Goal: Transaction & Acquisition: Purchase product/service

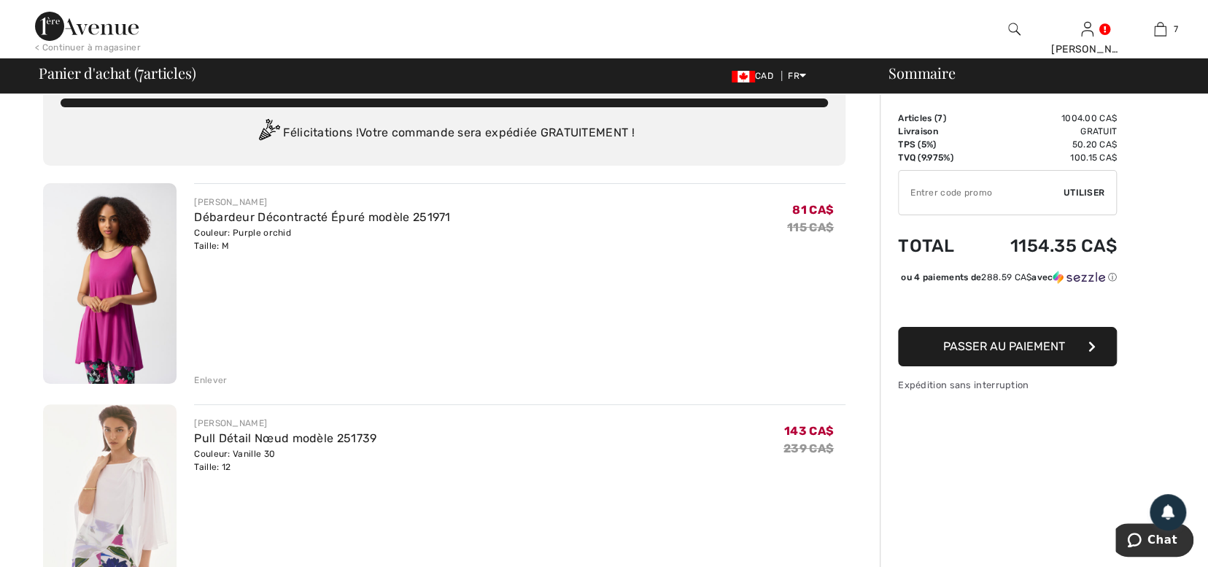
scroll to position [39, 0]
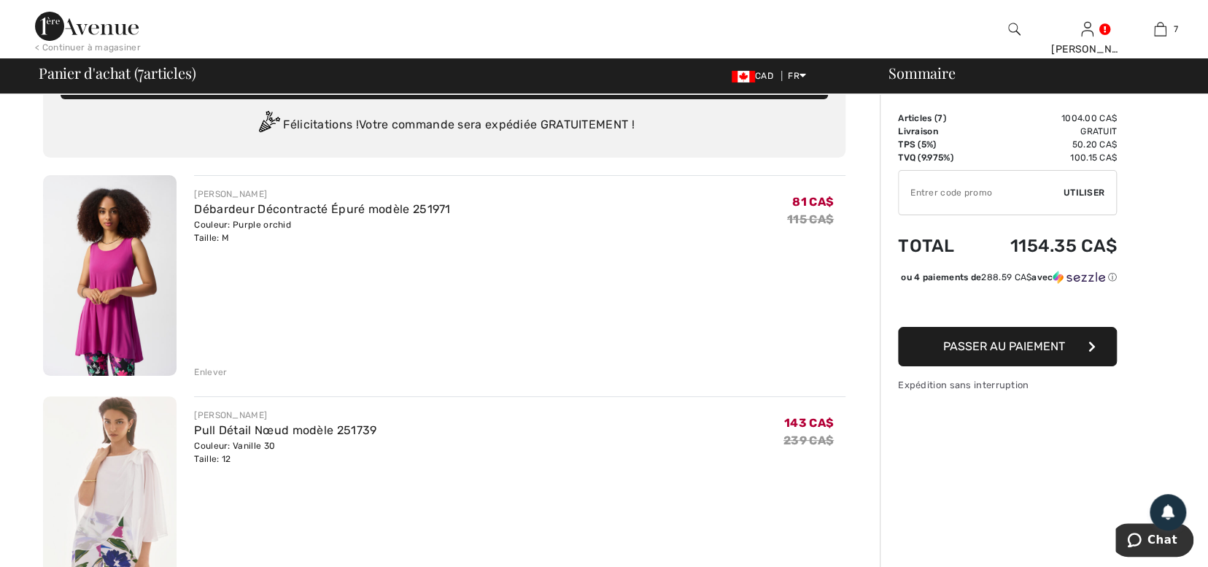
click at [971, 193] on input "TEXT" at bounding box center [980, 193] width 165 height 44
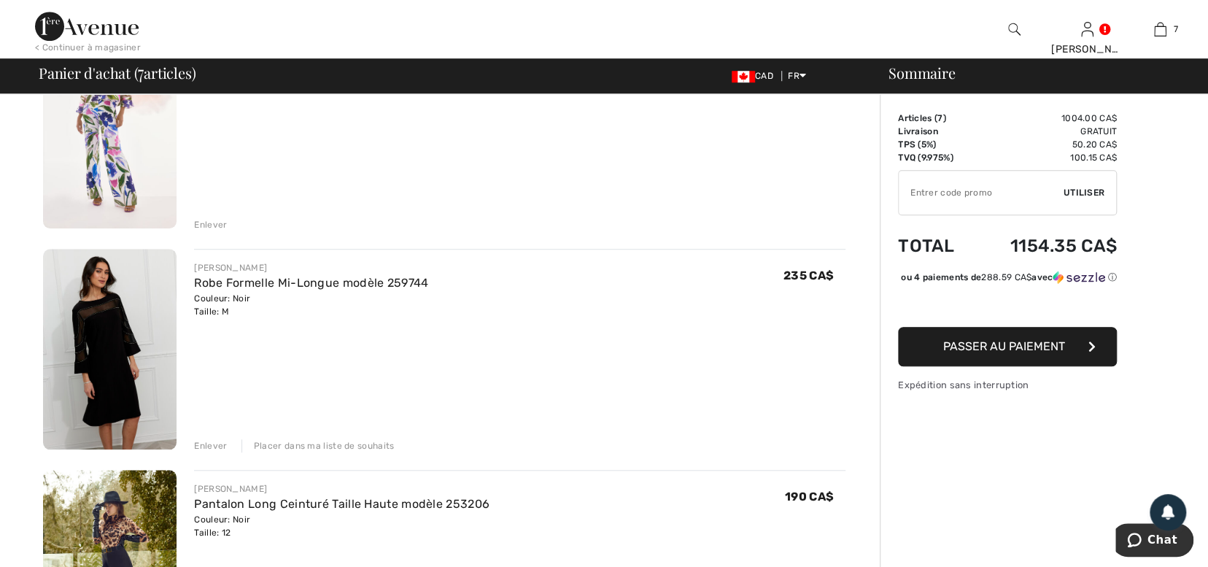
scroll to position [688, 0]
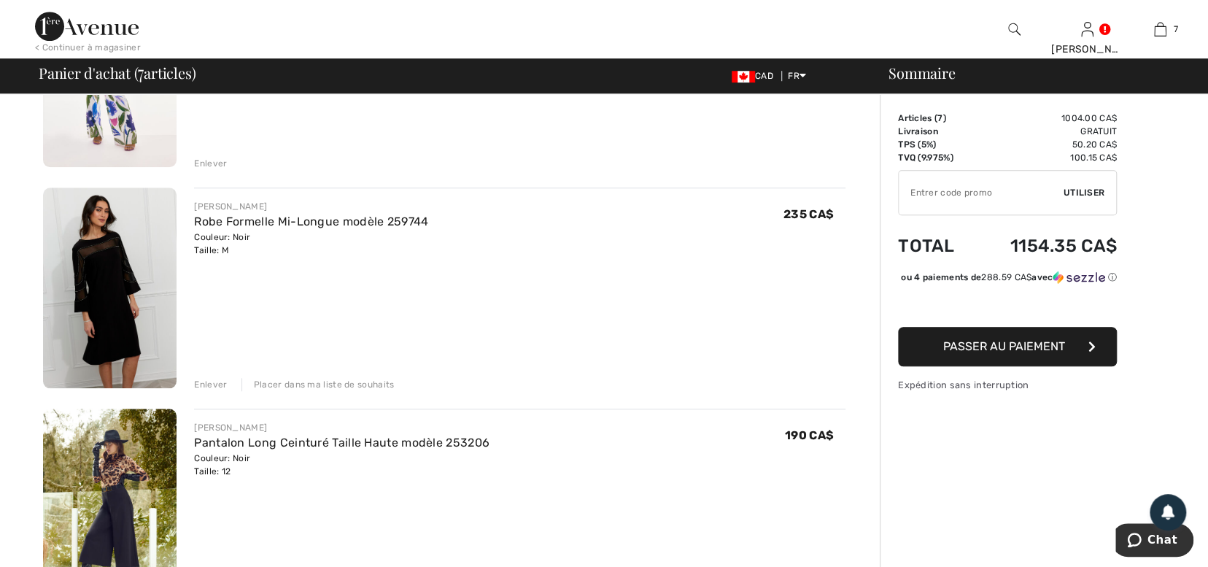
click at [314, 381] on div "Placer dans ma liste de souhaits" at bounding box center [317, 384] width 153 height 13
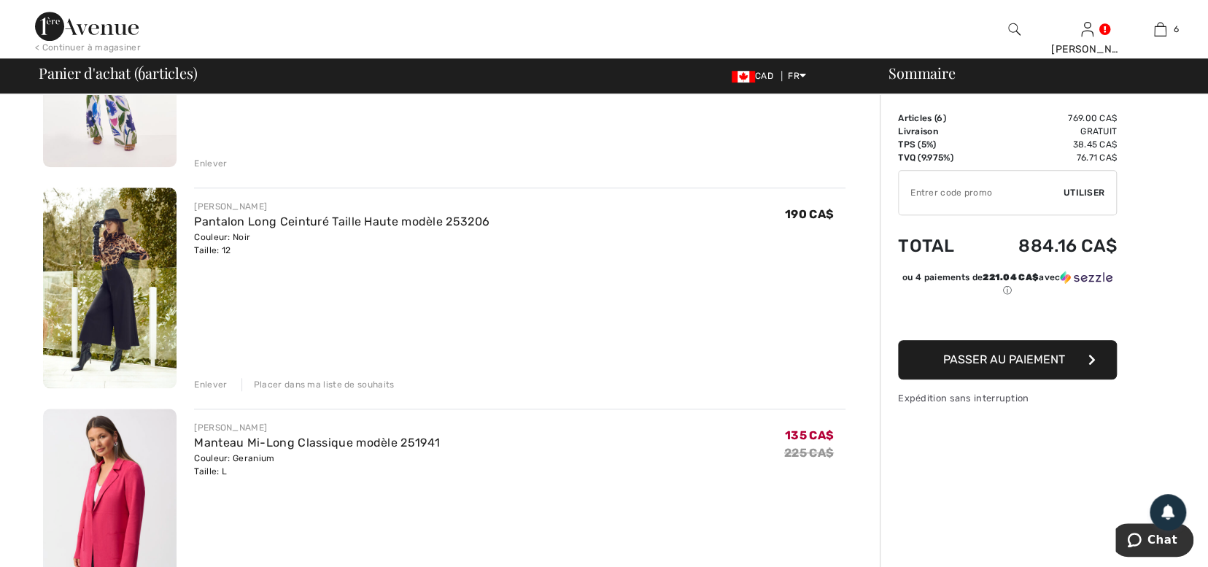
click at [292, 383] on div "Placer dans ma liste de souhaits" at bounding box center [317, 384] width 153 height 13
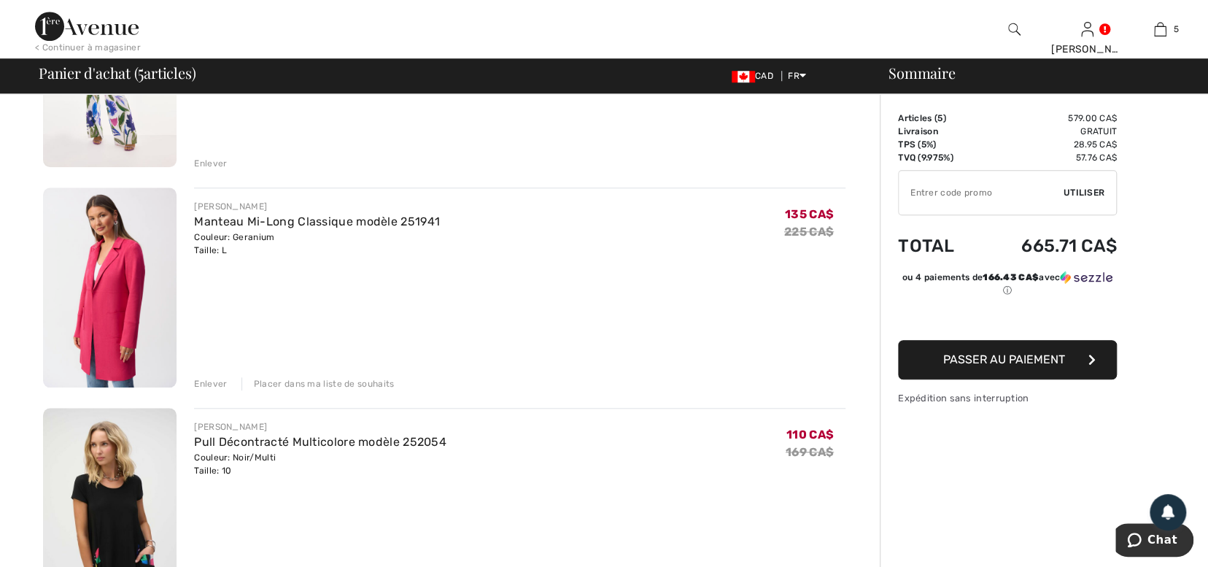
click at [292, 383] on div "Placer dans ma liste de souhaits" at bounding box center [317, 383] width 153 height 13
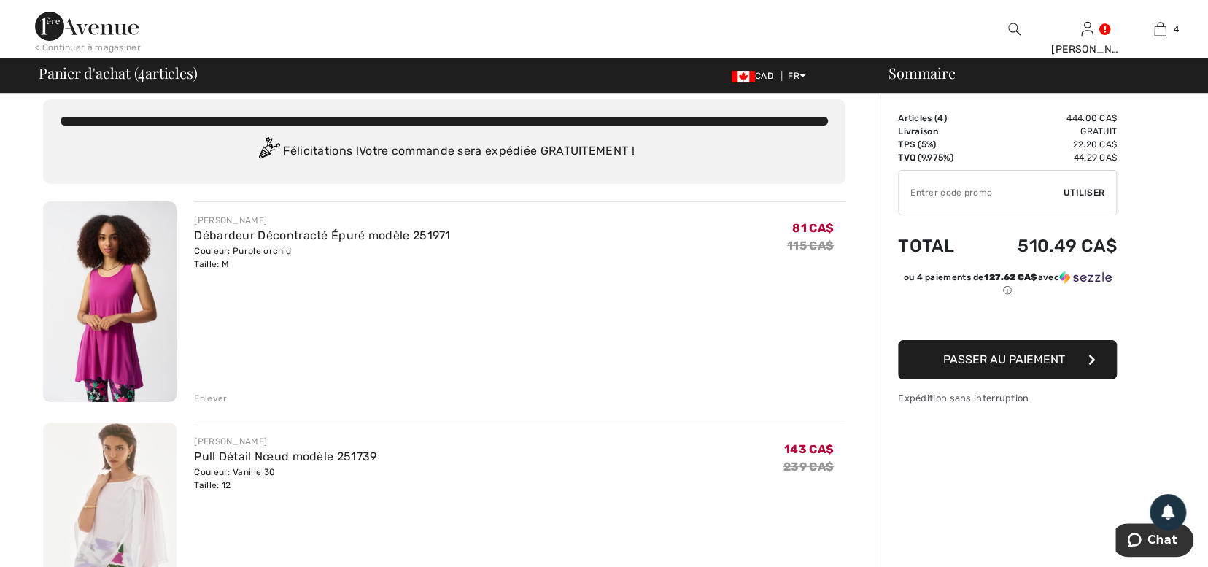
scroll to position [0, 0]
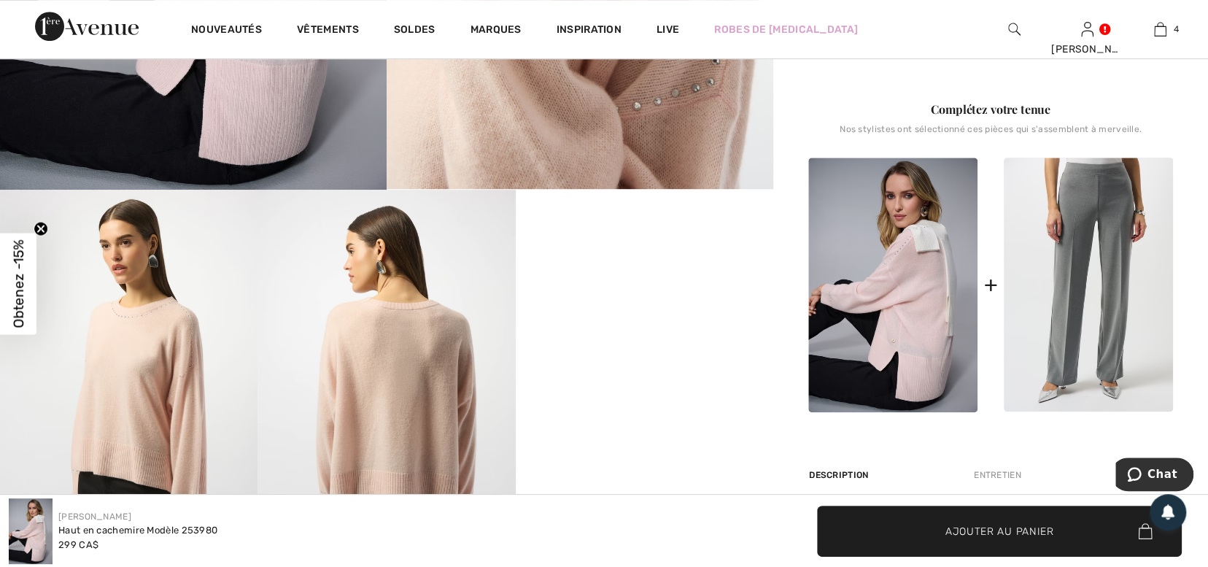
scroll to position [494, 0]
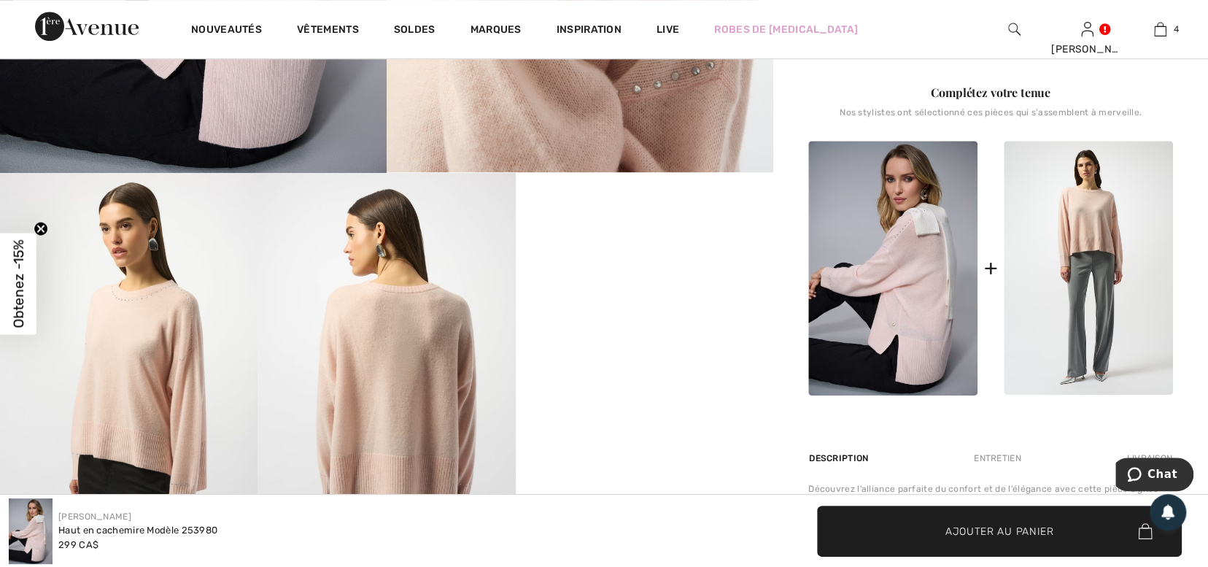
click at [1079, 279] on img at bounding box center [1087, 268] width 169 height 254
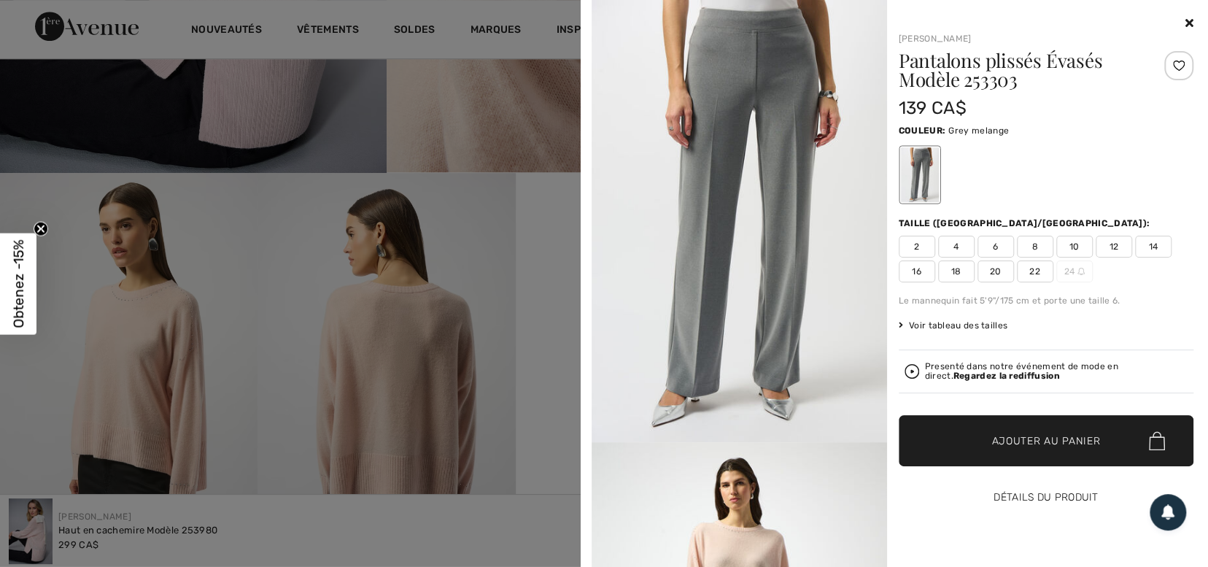
click at [1048, 496] on button "Détails du produit" at bounding box center [1045, 497] width 295 height 51
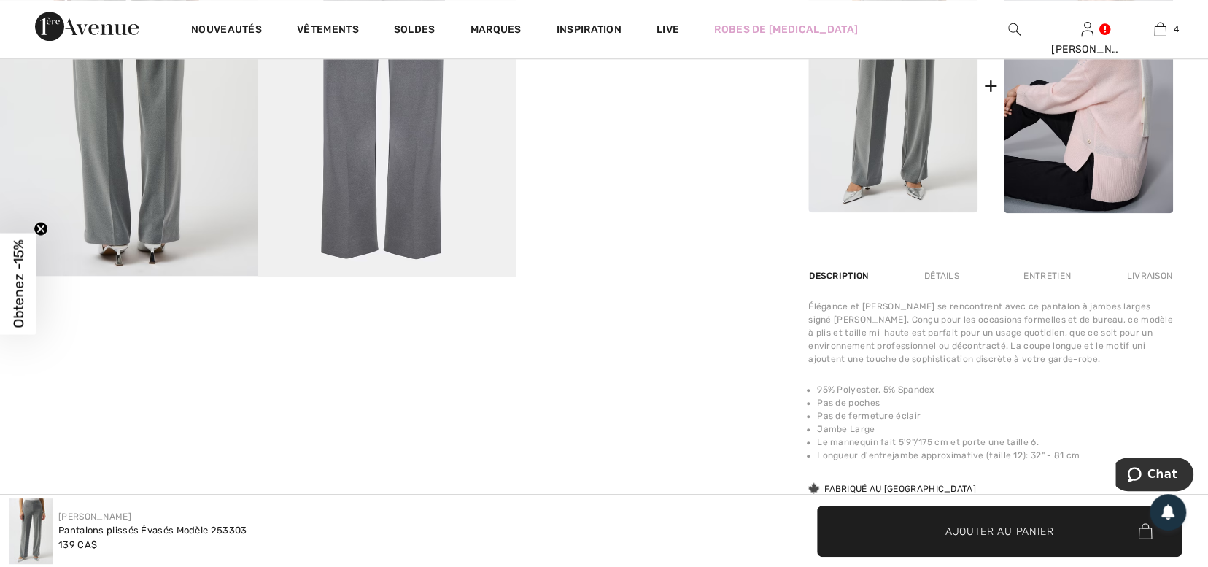
scroll to position [780, 0]
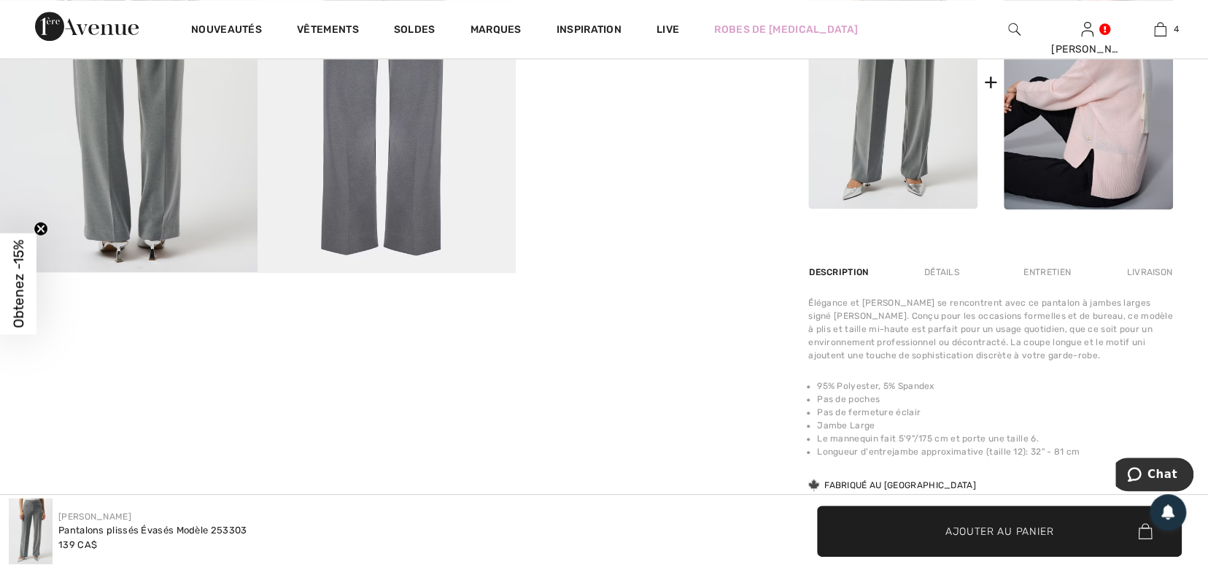
click at [943, 271] on div "Détails" at bounding box center [942, 272] width 60 height 26
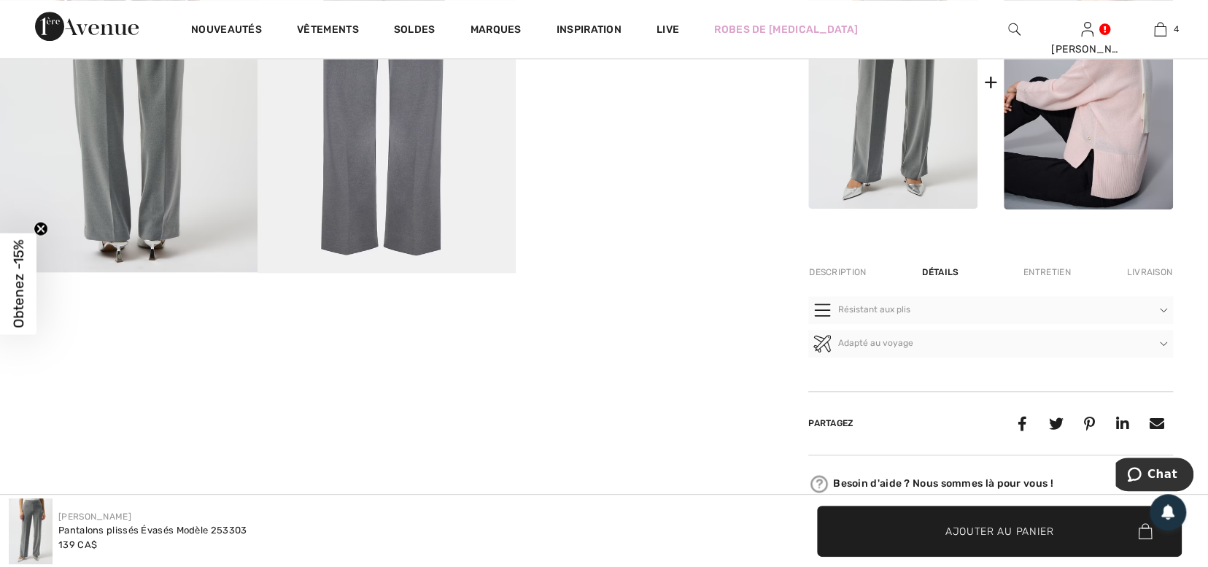
click at [1041, 273] on div "Entretien" at bounding box center [1047, 272] width 72 height 26
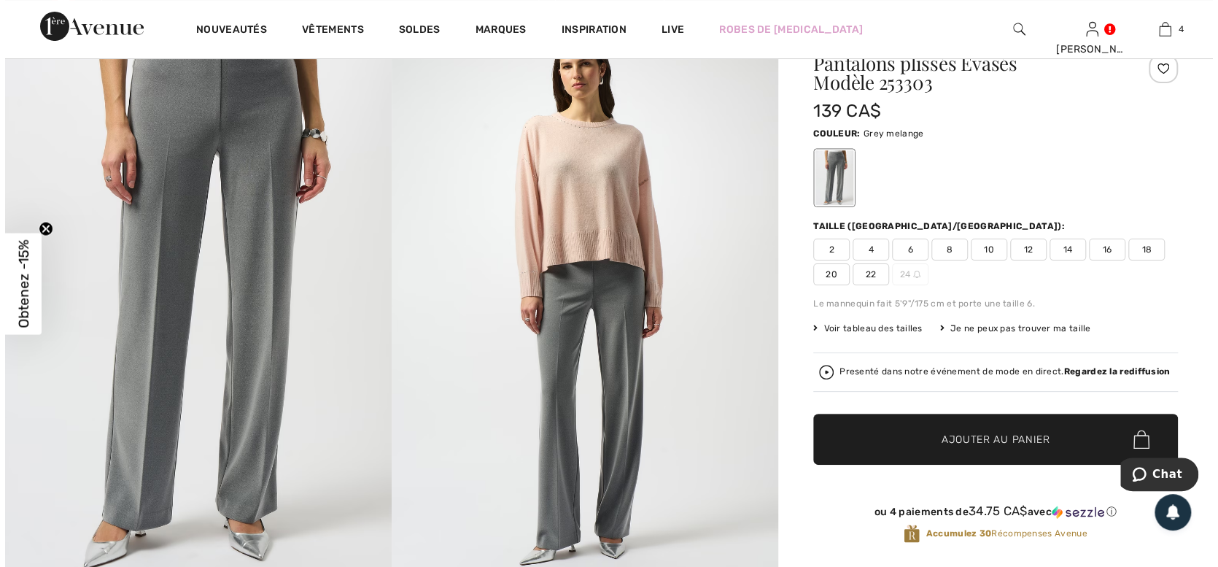
scroll to position [0, 0]
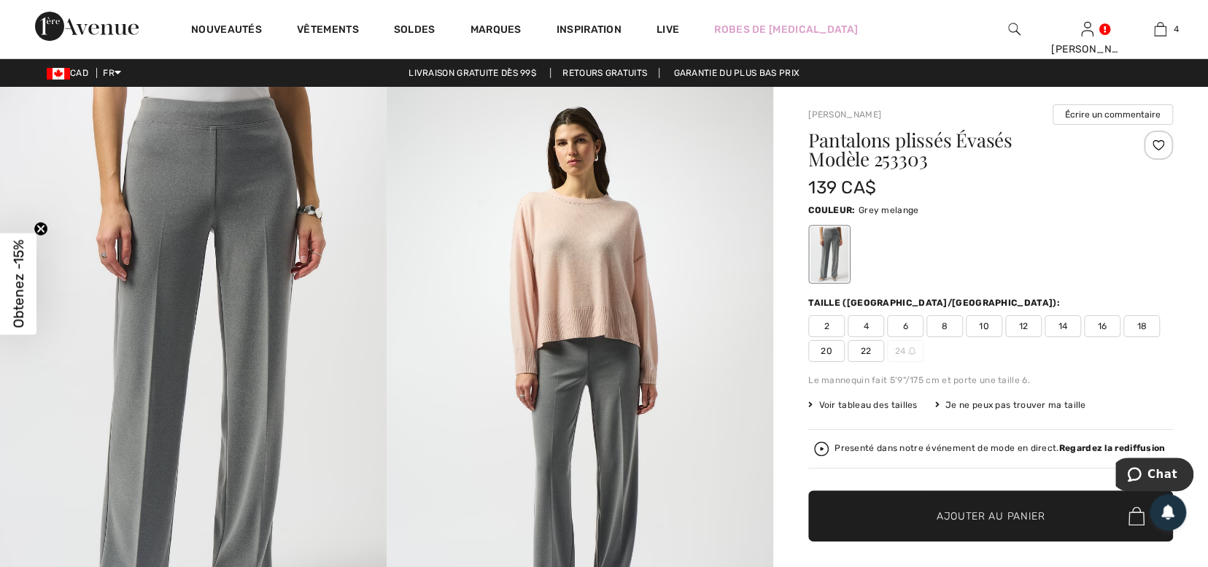
click at [219, 193] on img at bounding box center [193, 376] width 386 height 579
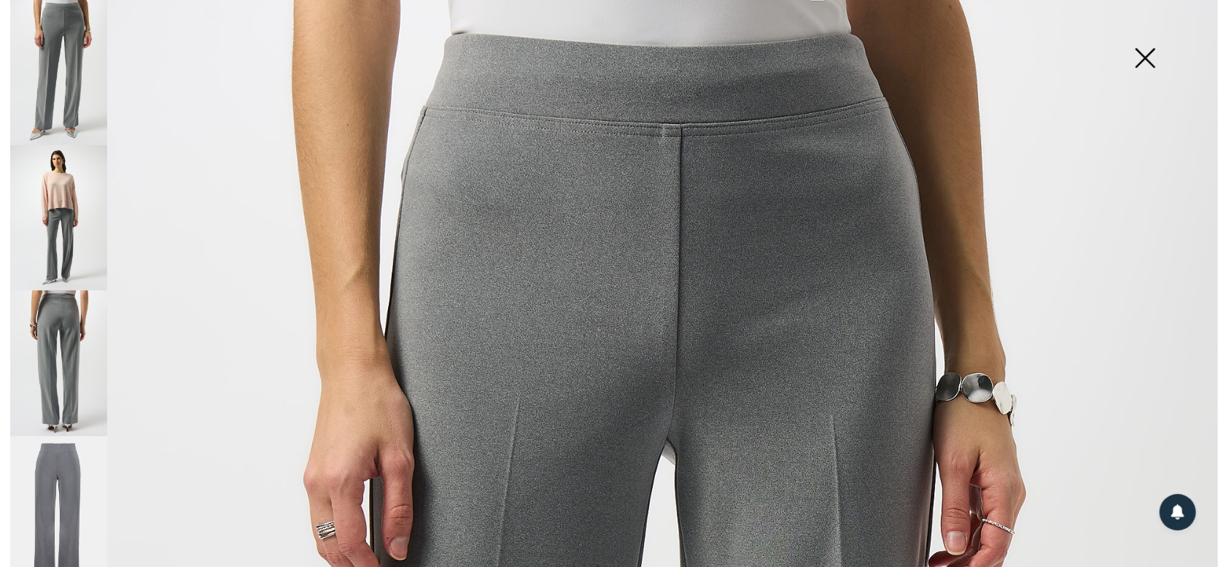
click at [1150, 58] on img at bounding box center [1144, 59] width 73 height 75
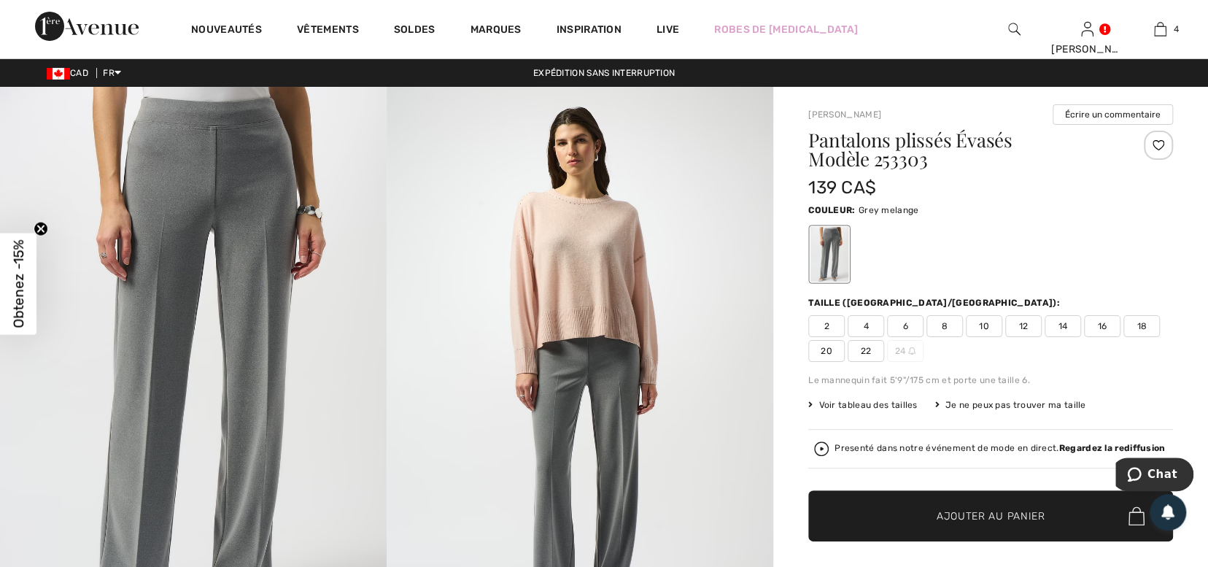
drag, startPoint x: 1021, startPoint y: 324, endPoint x: 1021, endPoint y: 333, distance: 8.0
click at [1021, 333] on span "12" at bounding box center [1023, 326] width 36 height 22
click at [1069, 324] on span "14" at bounding box center [1062, 326] width 36 height 22
click at [1023, 510] on span "Ajouter au panier" at bounding box center [990, 515] width 109 height 15
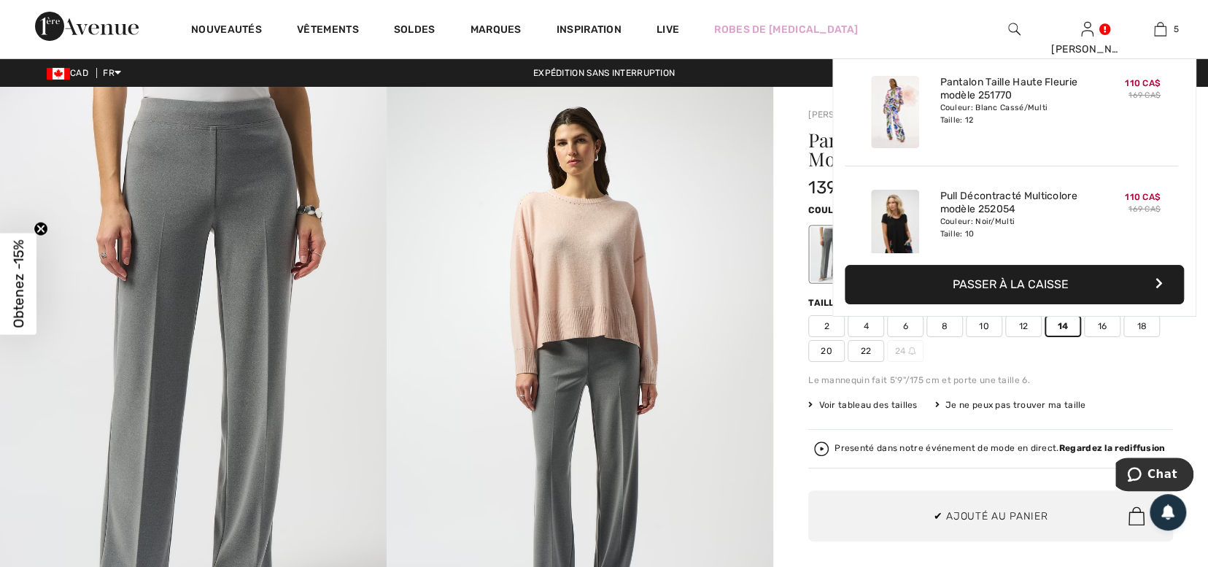
scroll to position [385, 0]
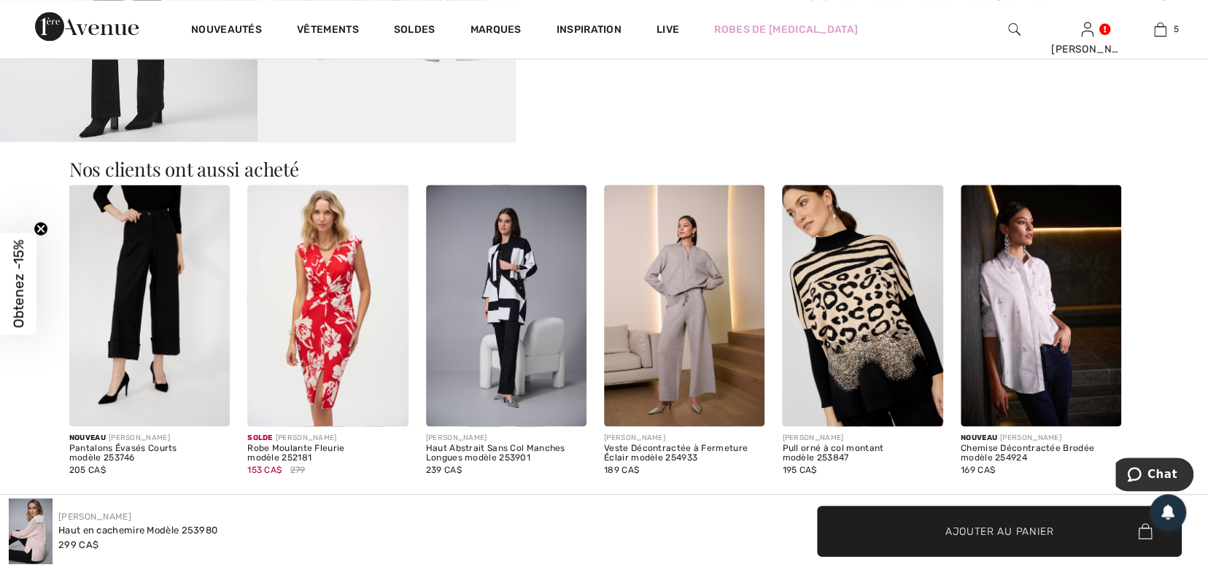
scroll to position [1404, 0]
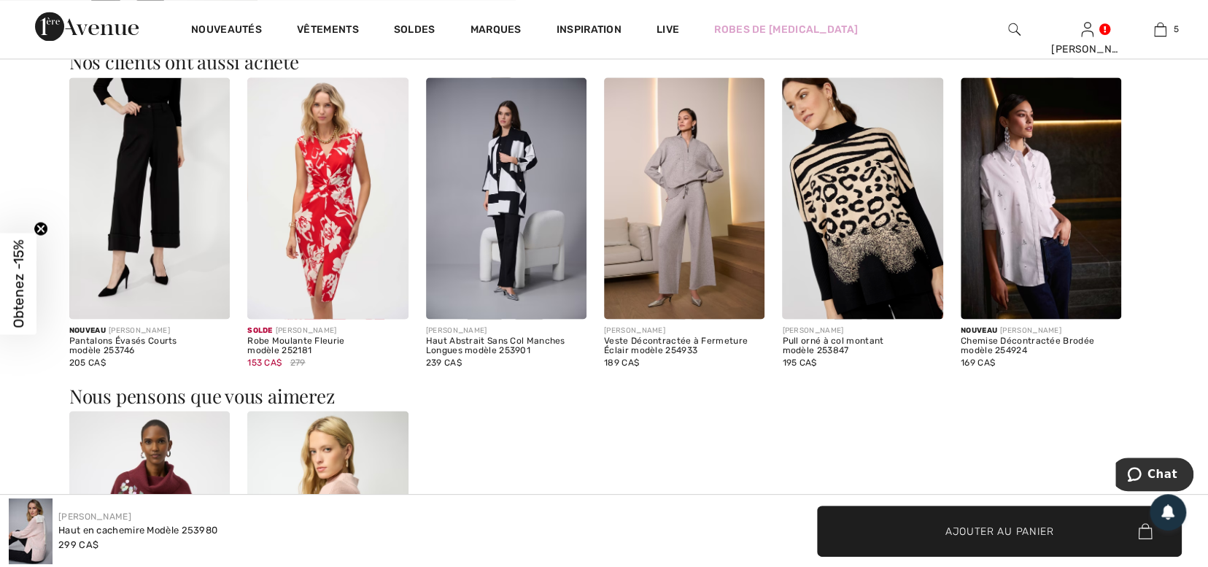
click at [496, 193] on img at bounding box center [506, 197] width 160 height 241
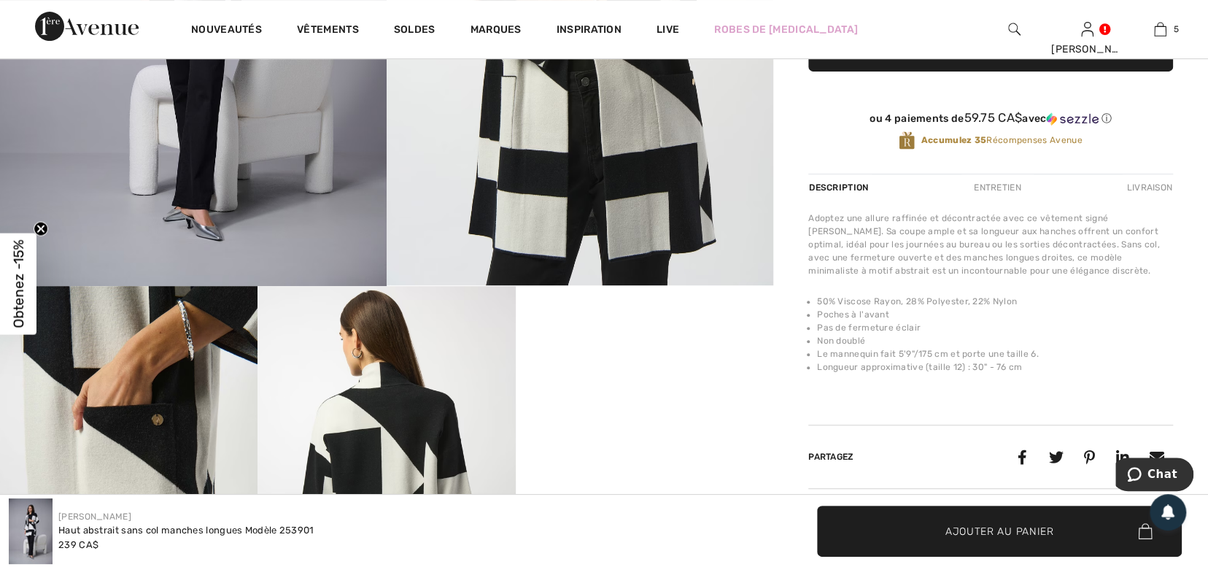
scroll to position [346, 0]
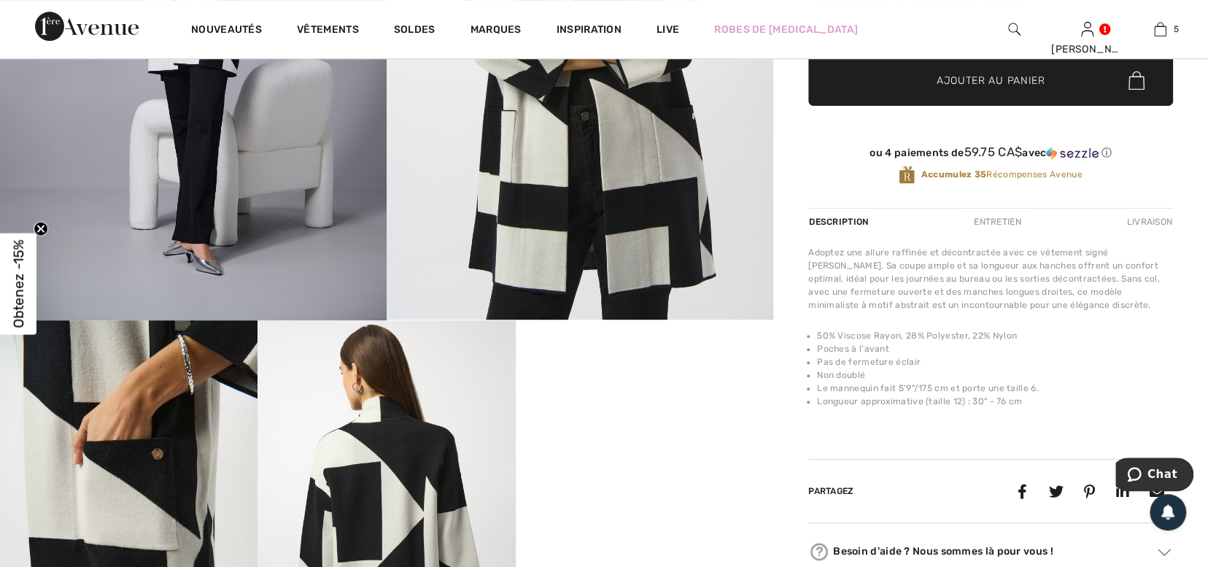
click at [680, 387] on video "Your browser does not support the video tag." at bounding box center [644, 384] width 257 height 129
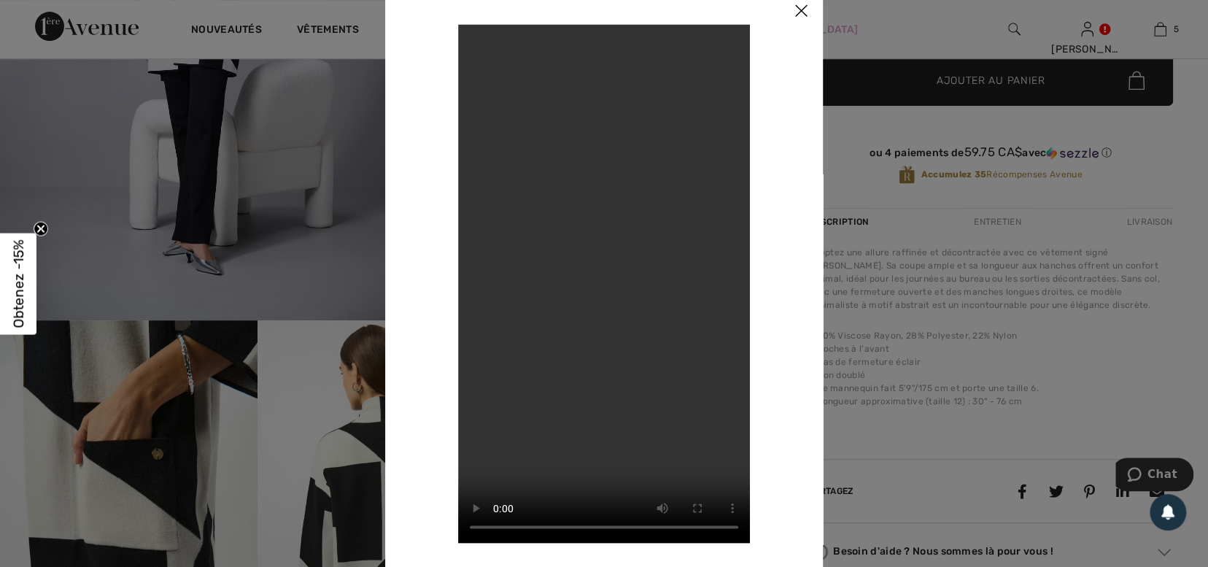
click at [804, 9] on img at bounding box center [801, 11] width 44 height 45
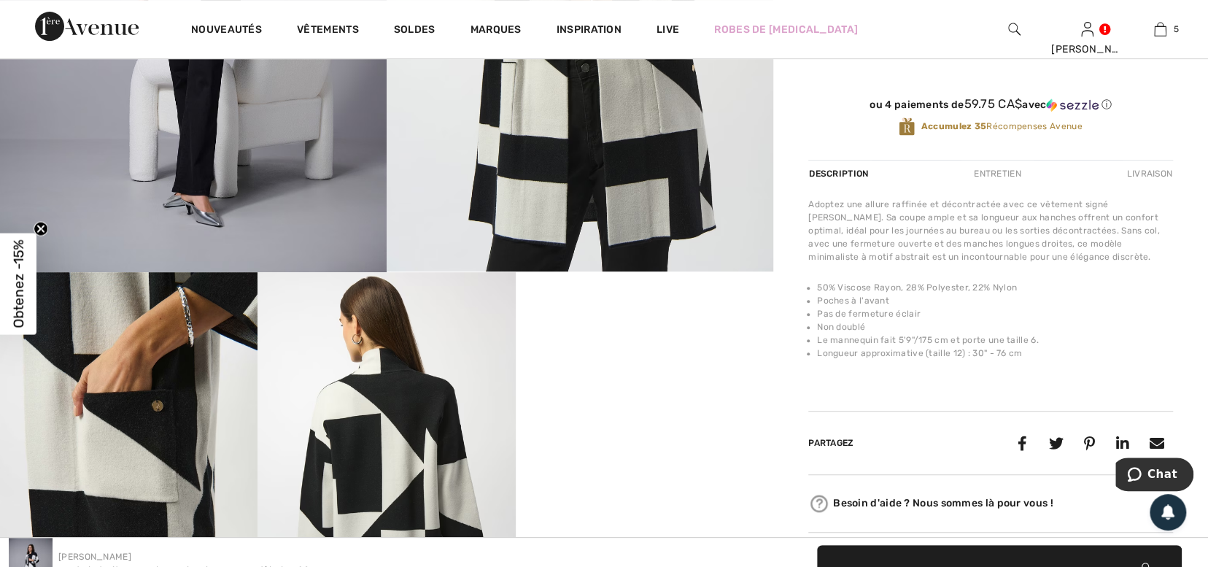
scroll to position [369, 0]
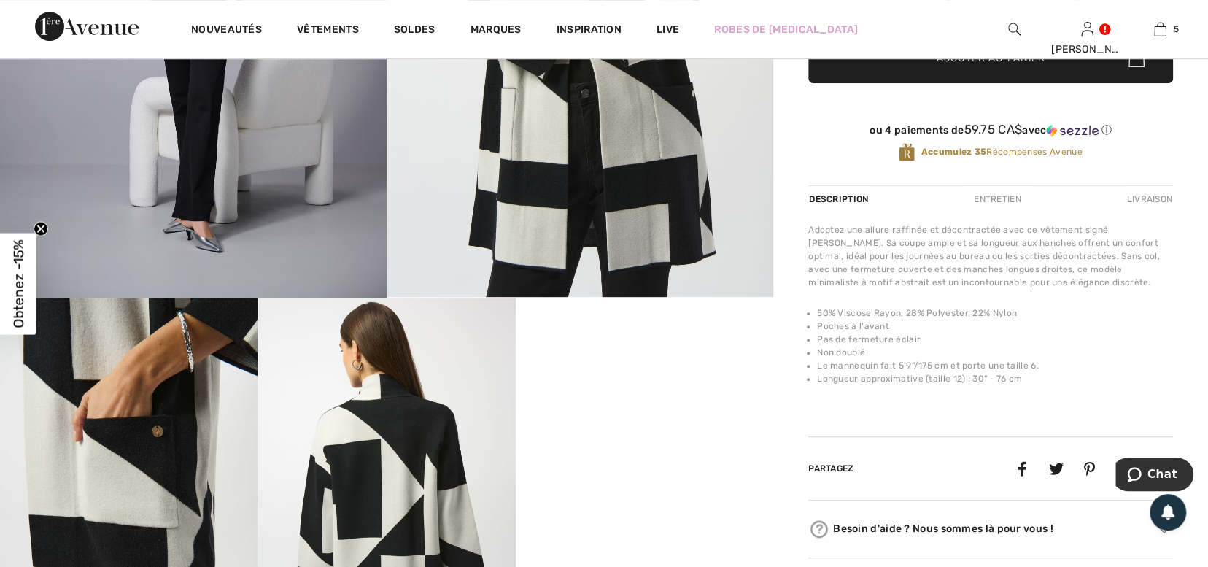
click at [1001, 193] on div "Entretien" at bounding box center [997, 199] width 72 height 26
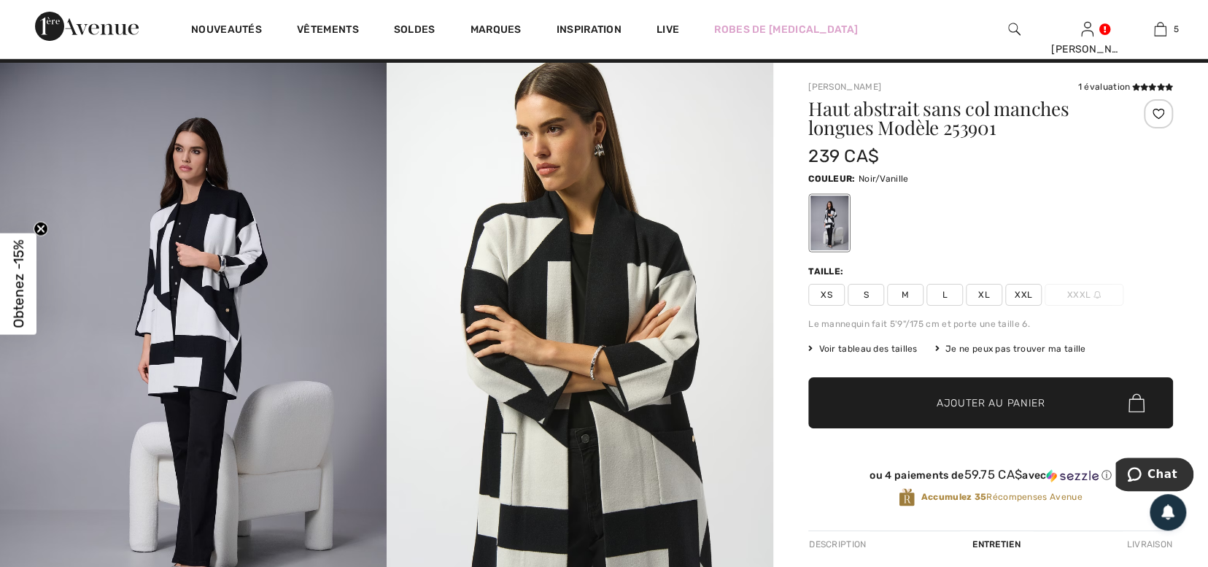
scroll to position [0, 0]
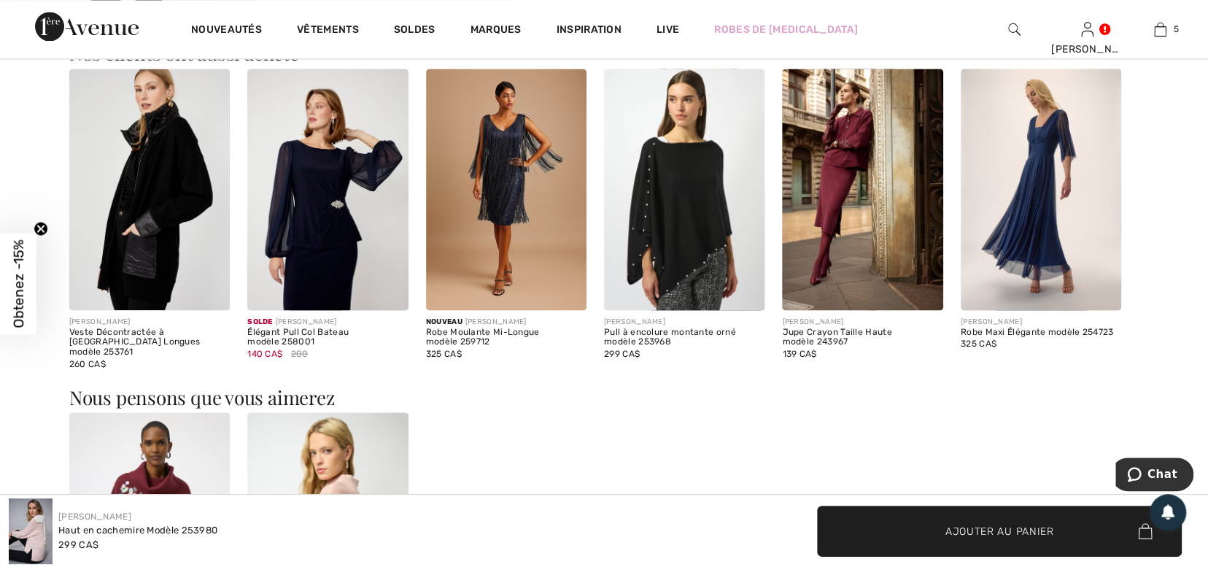
scroll to position [1397, 0]
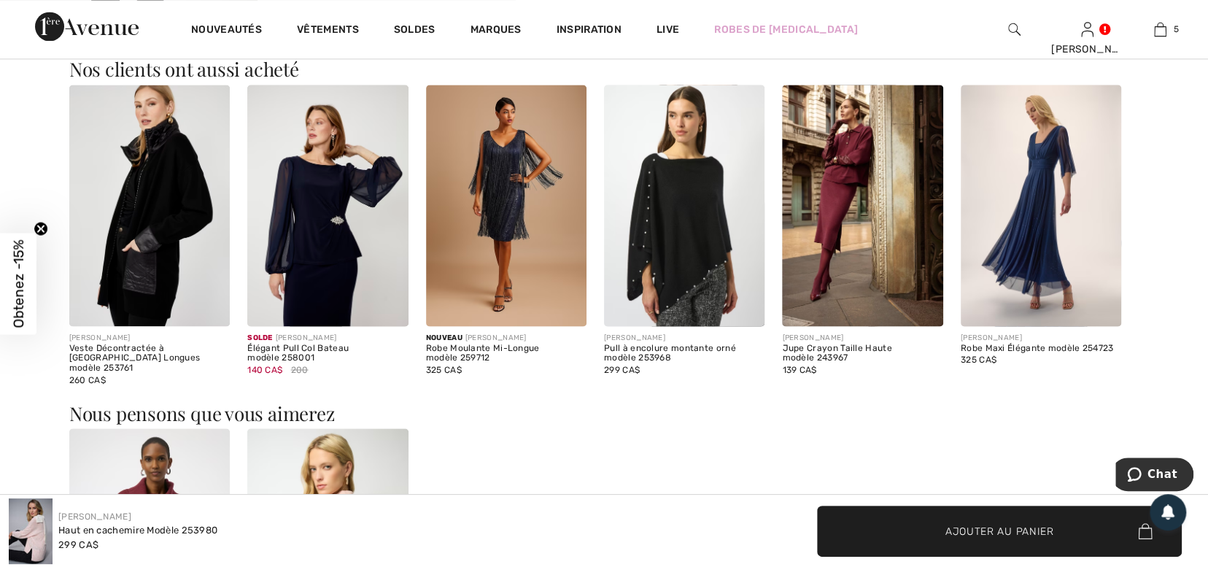
click at [1035, 228] on img at bounding box center [1040, 205] width 160 height 241
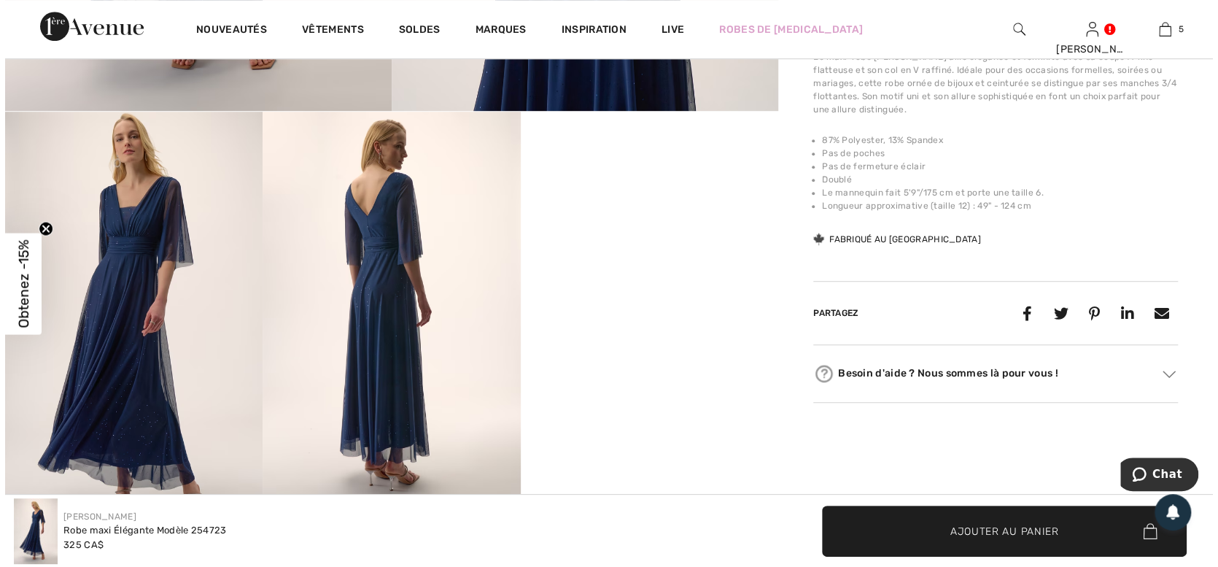
scroll to position [511, 0]
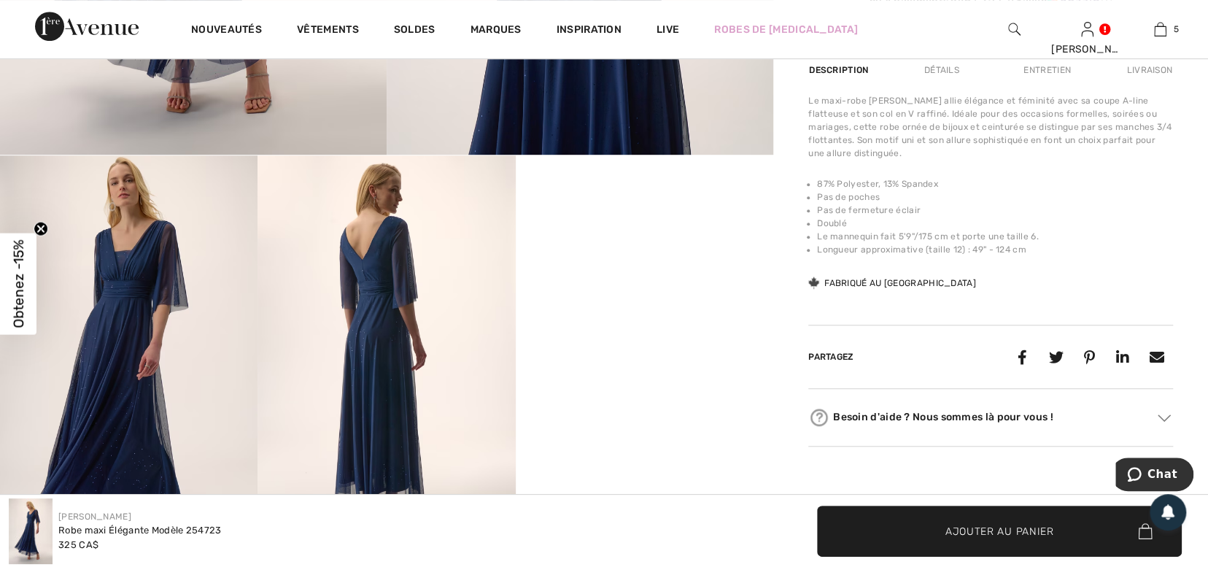
click at [375, 279] on img at bounding box center [385, 348] width 257 height 386
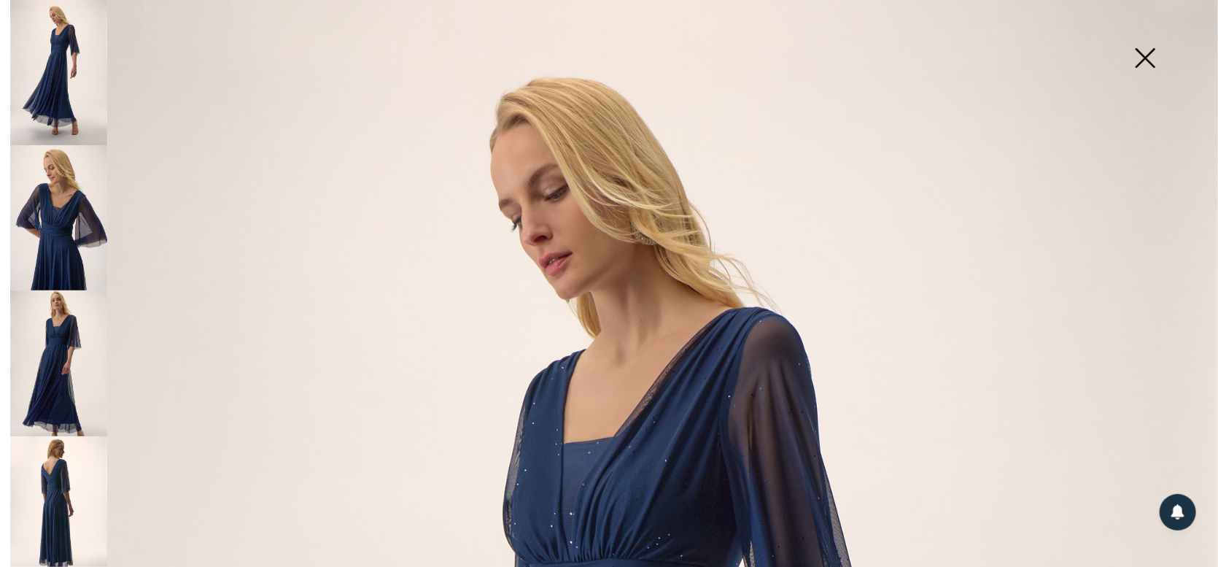
click at [72, 238] on img at bounding box center [58, 217] width 97 height 145
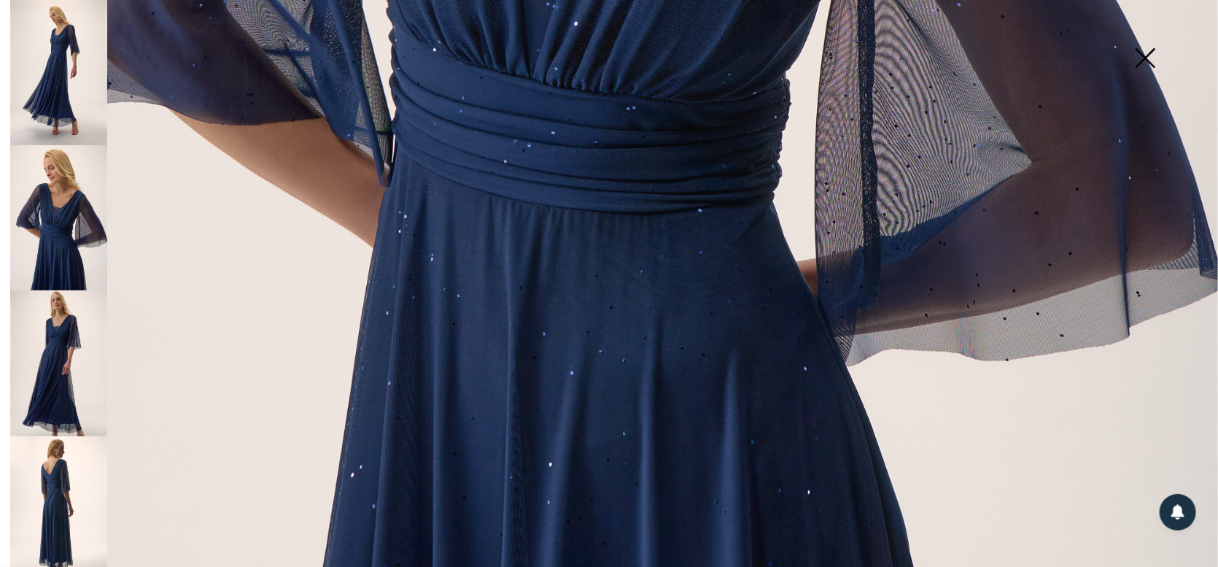
scroll to position [953, 0]
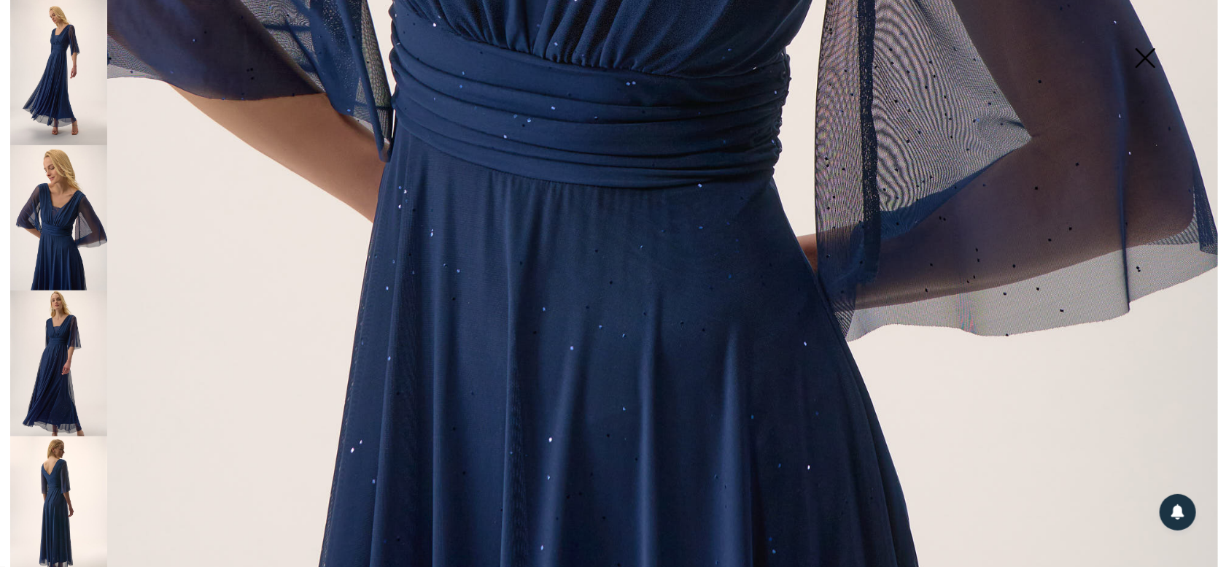
click at [47, 354] on img at bounding box center [58, 362] width 97 height 145
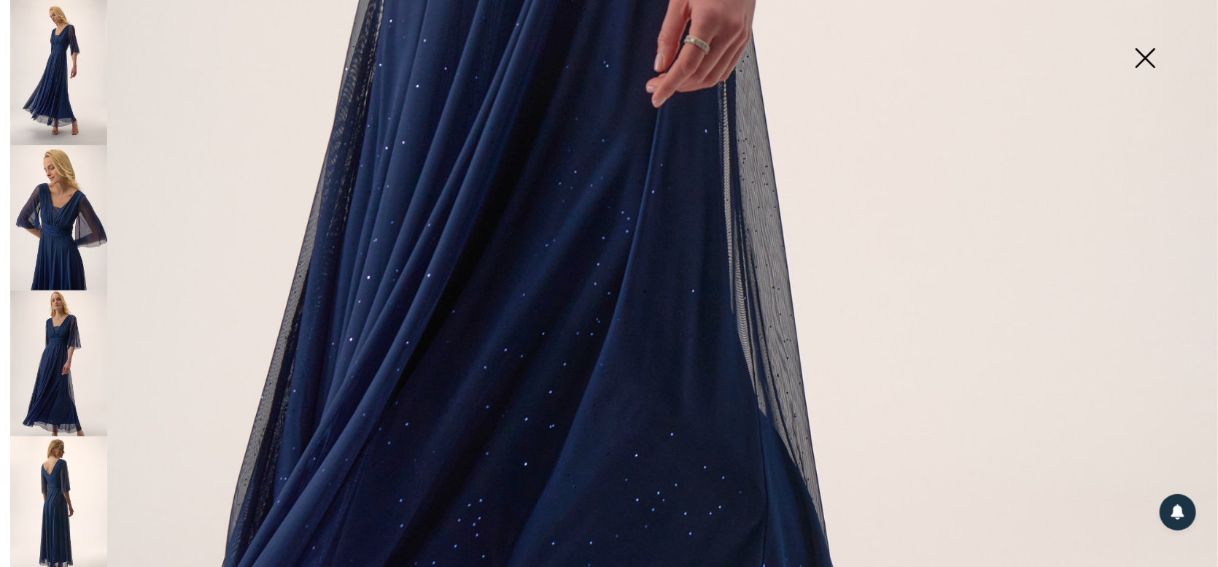
click at [49, 486] on img at bounding box center [58, 509] width 97 height 146
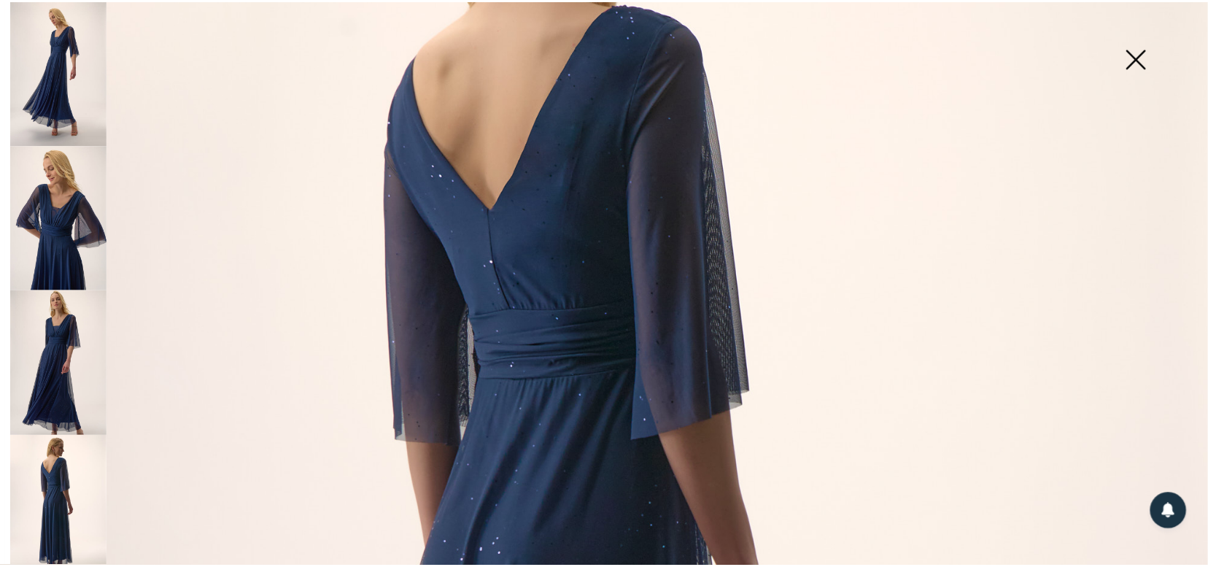
scroll to position [241, 0]
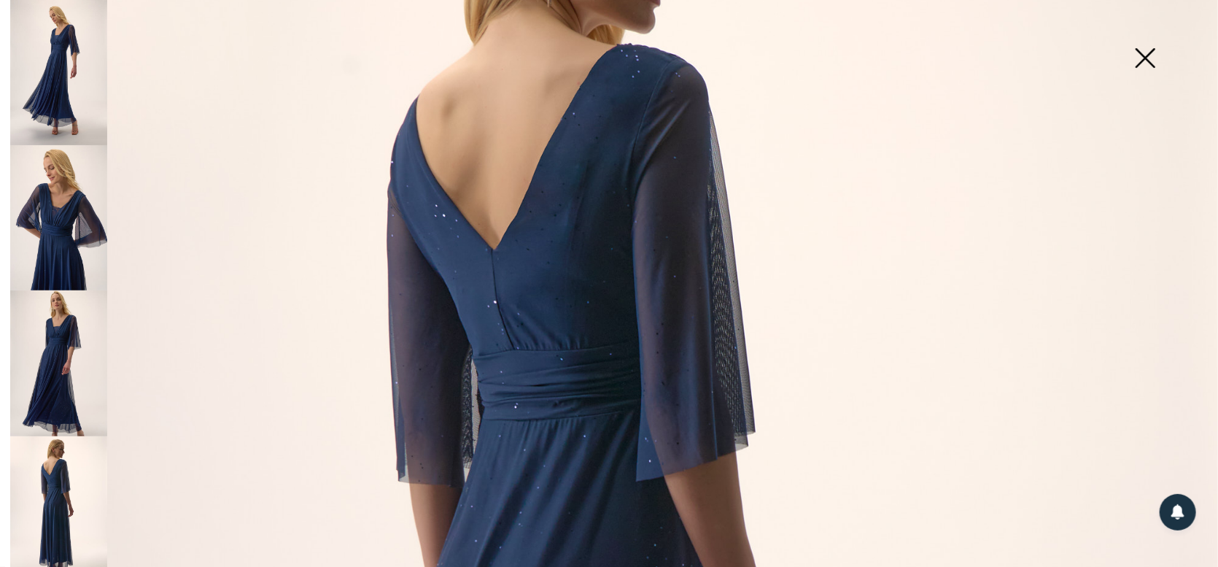
click at [1149, 58] on img at bounding box center [1144, 59] width 73 height 75
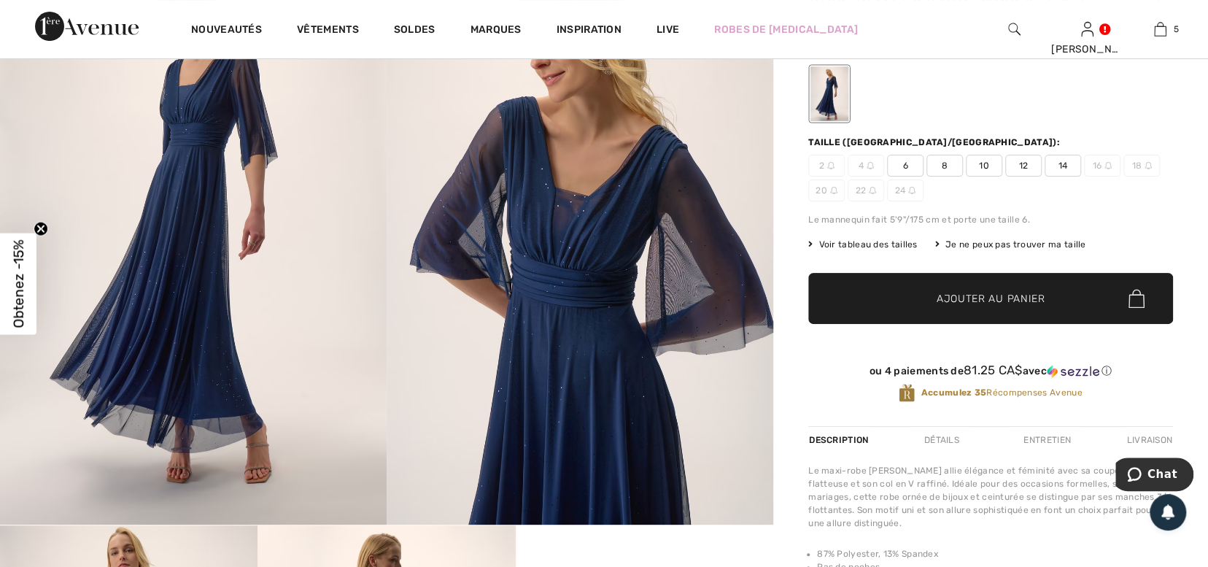
scroll to position [0, 0]
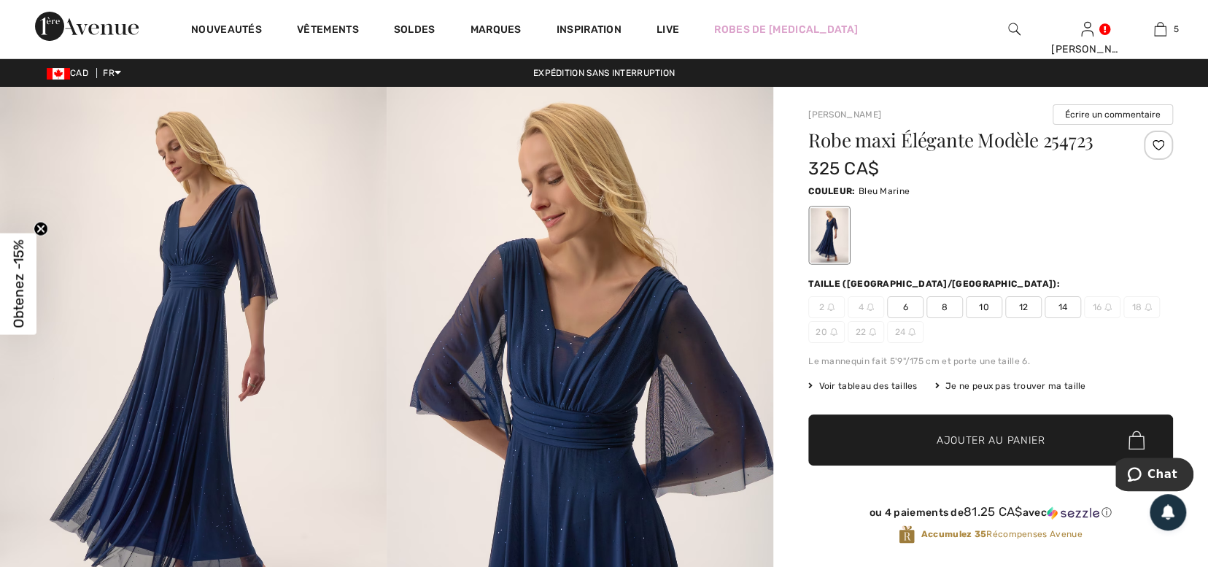
click at [1021, 306] on span "12" at bounding box center [1023, 307] width 36 height 22
click at [965, 440] on span "Ajouter au panier" at bounding box center [990, 439] width 109 height 15
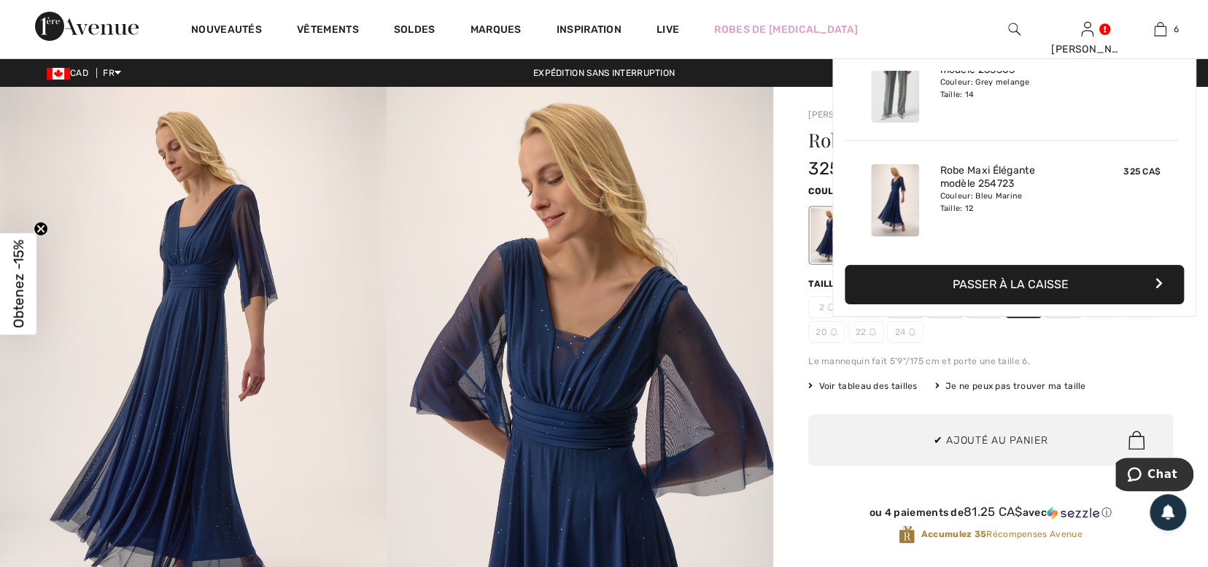
scroll to position [499, 0]
